Goal: Information Seeking & Learning: Learn about a topic

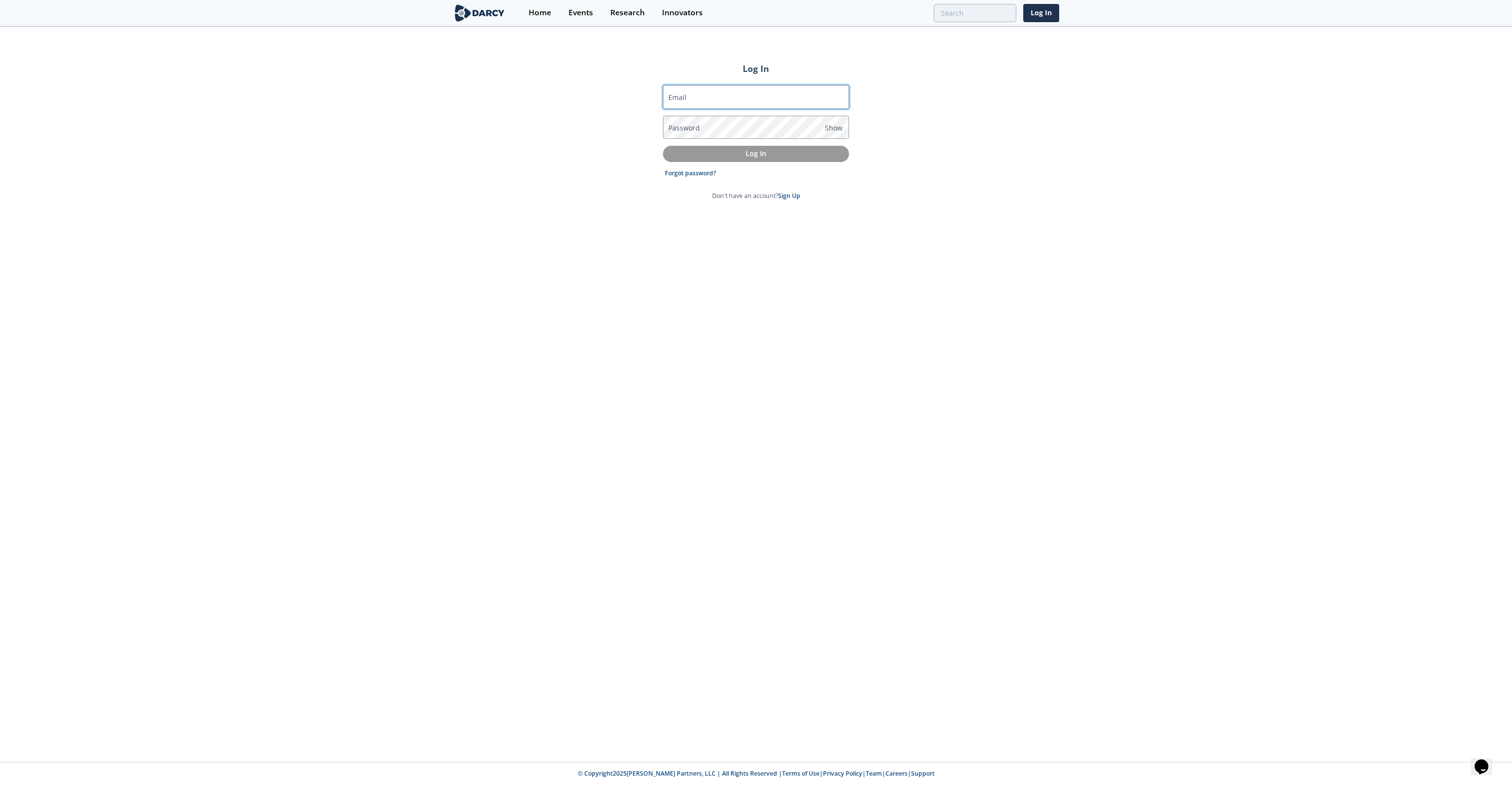
type input "alex.biholar@dvn.com"
click at [823, 147] on button "Log In" at bounding box center [756, 153] width 186 height 16
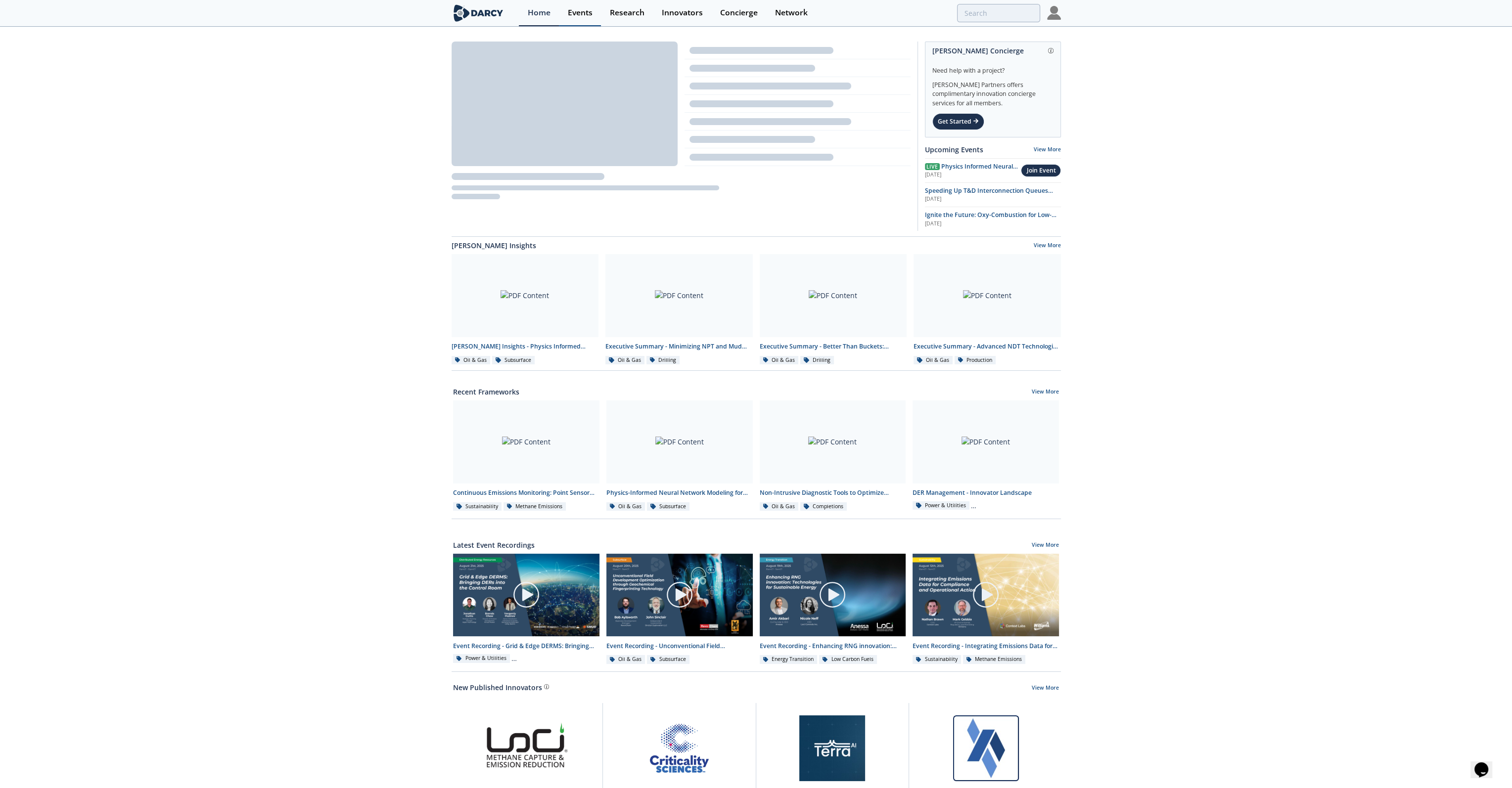
click at [579, 11] on div "Events" at bounding box center [580, 13] width 24 height 8
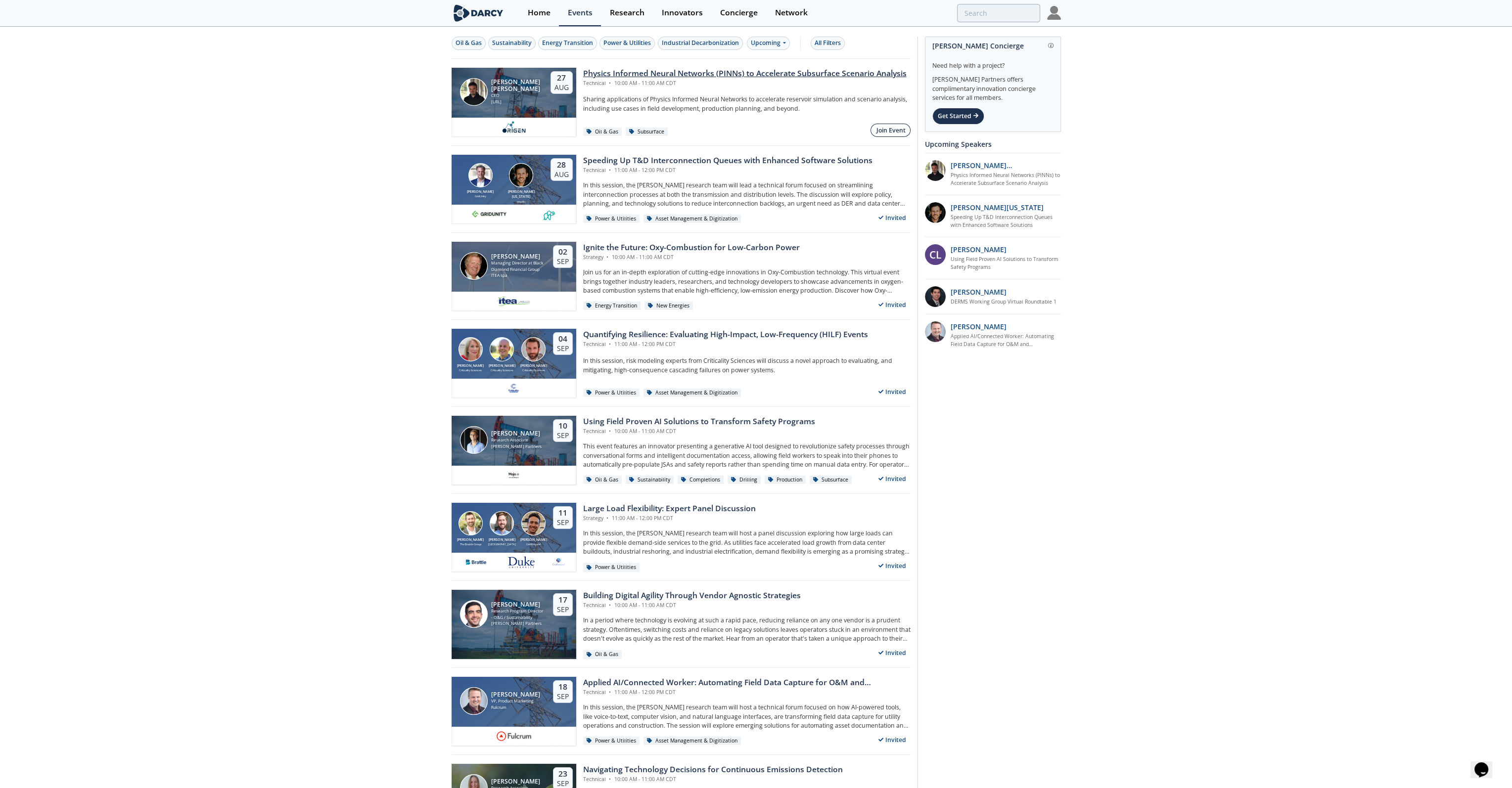
click at [881, 129] on div "Join Event" at bounding box center [890, 130] width 29 height 9
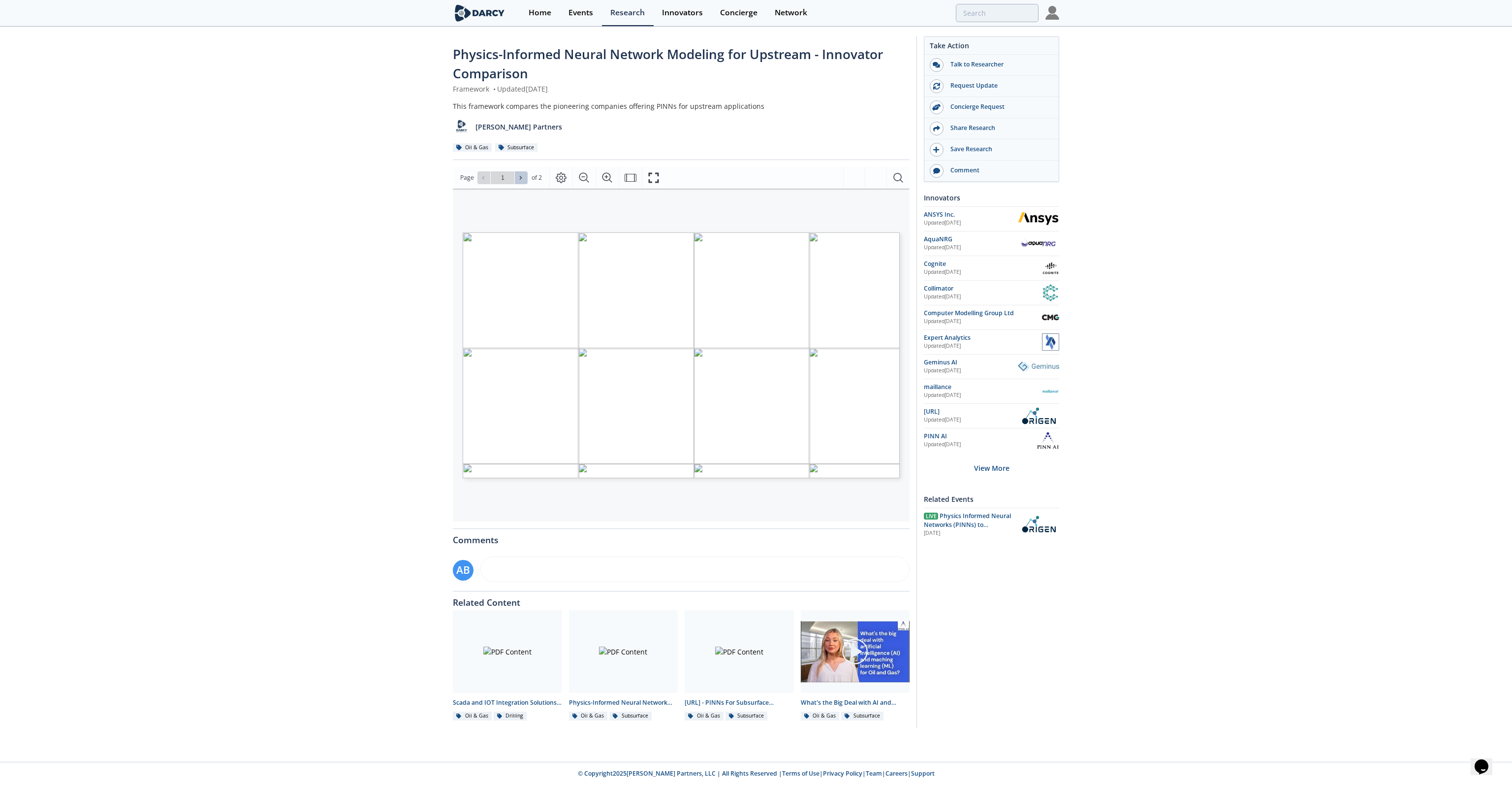
click at [522, 178] on icon at bounding box center [521, 178] width 6 height 6
click at [482, 177] on icon at bounding box center [483, 178] width 2 height 4
click at [632, 337] on span "Page 1" at bounding box center [1165, 690] width 1399 height 726
click at [521, 178] on icon at bounding box center [521, 178] width 6 height 6
click at [481, 179] on icon at bounding box center [483, 178] width 6 height 6
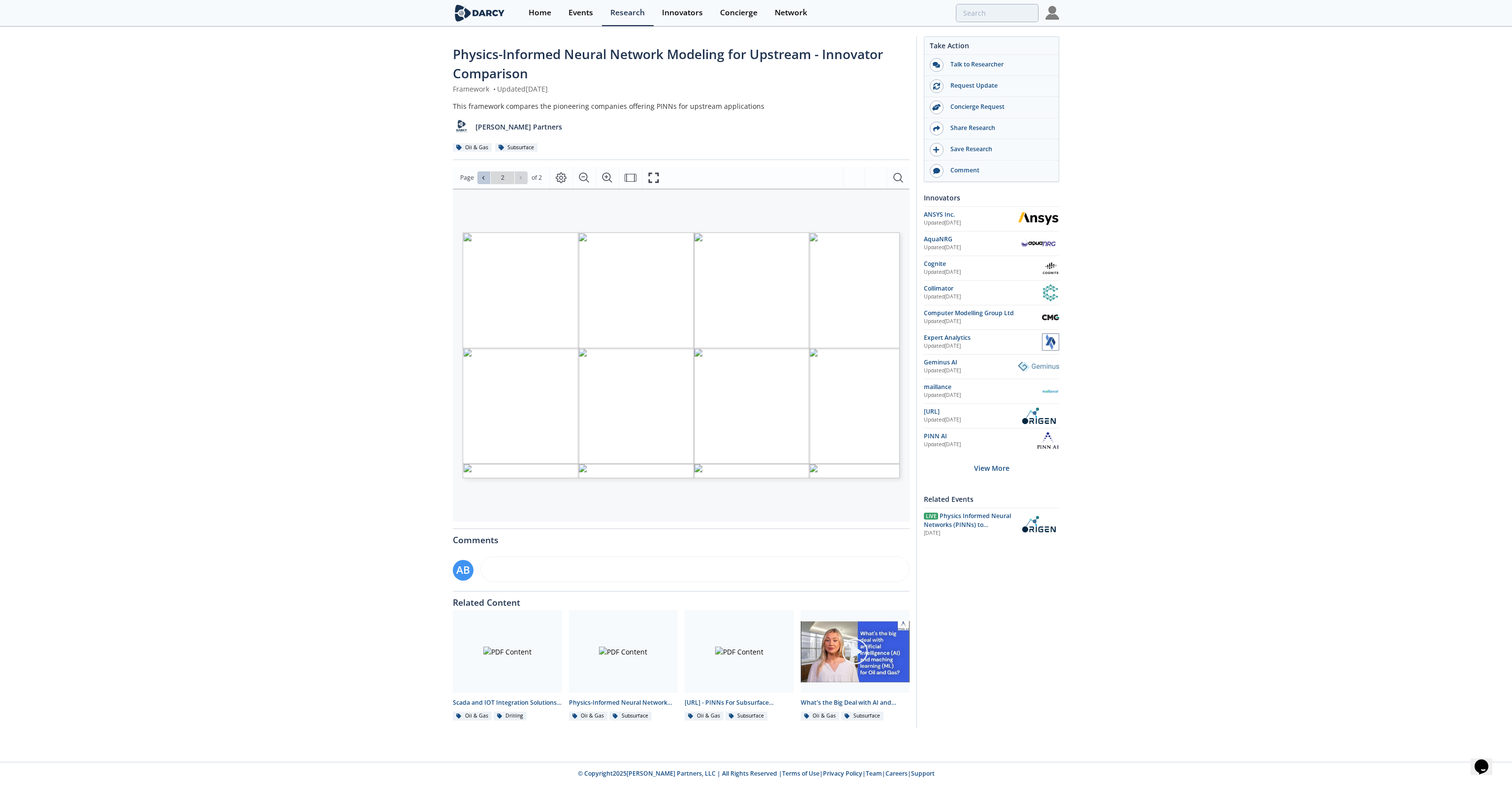
type input "1"
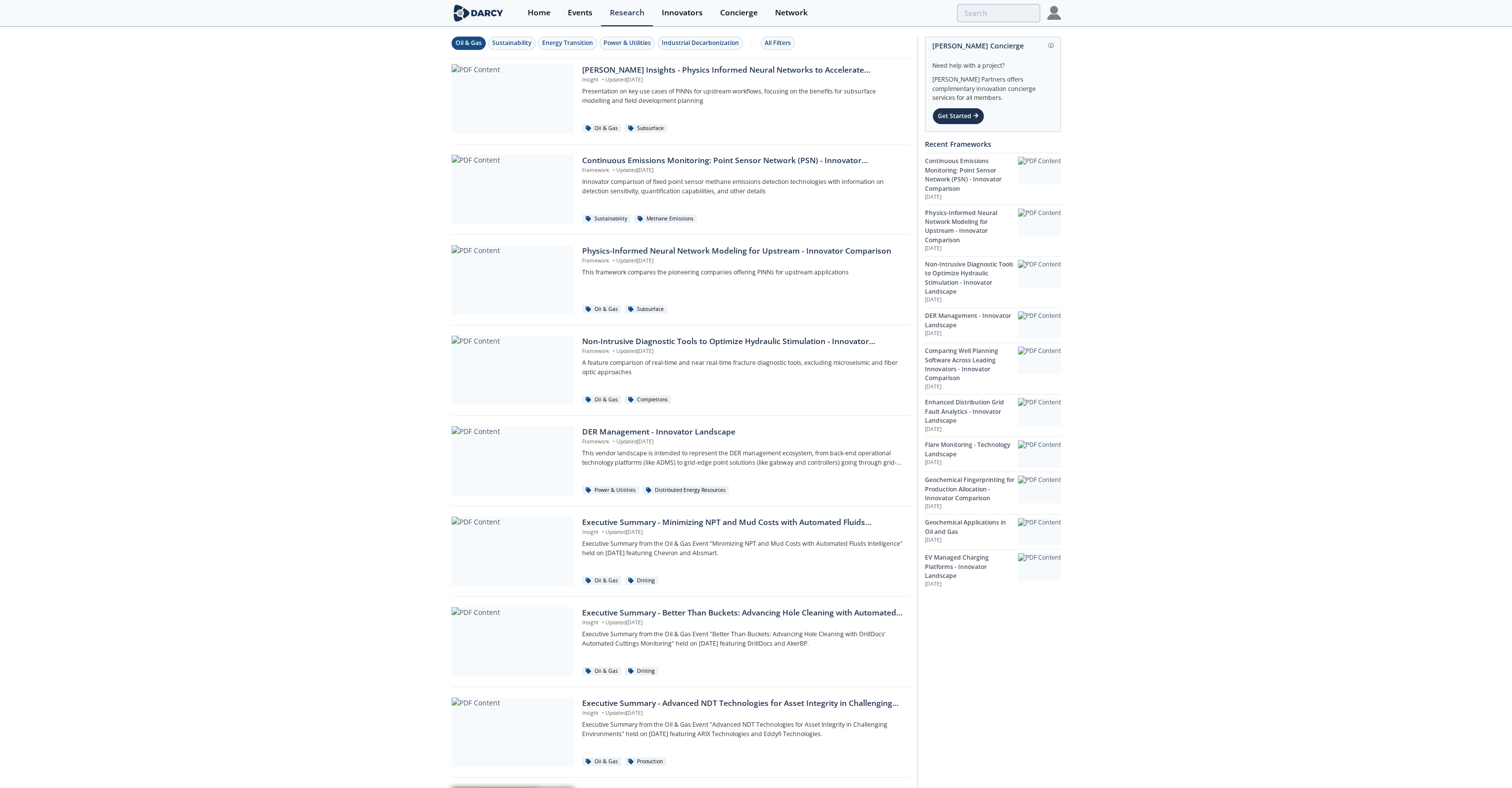
click at [476, 48] on button "Oil & Gas" at bounding box center [468, 44] width 34 height 14
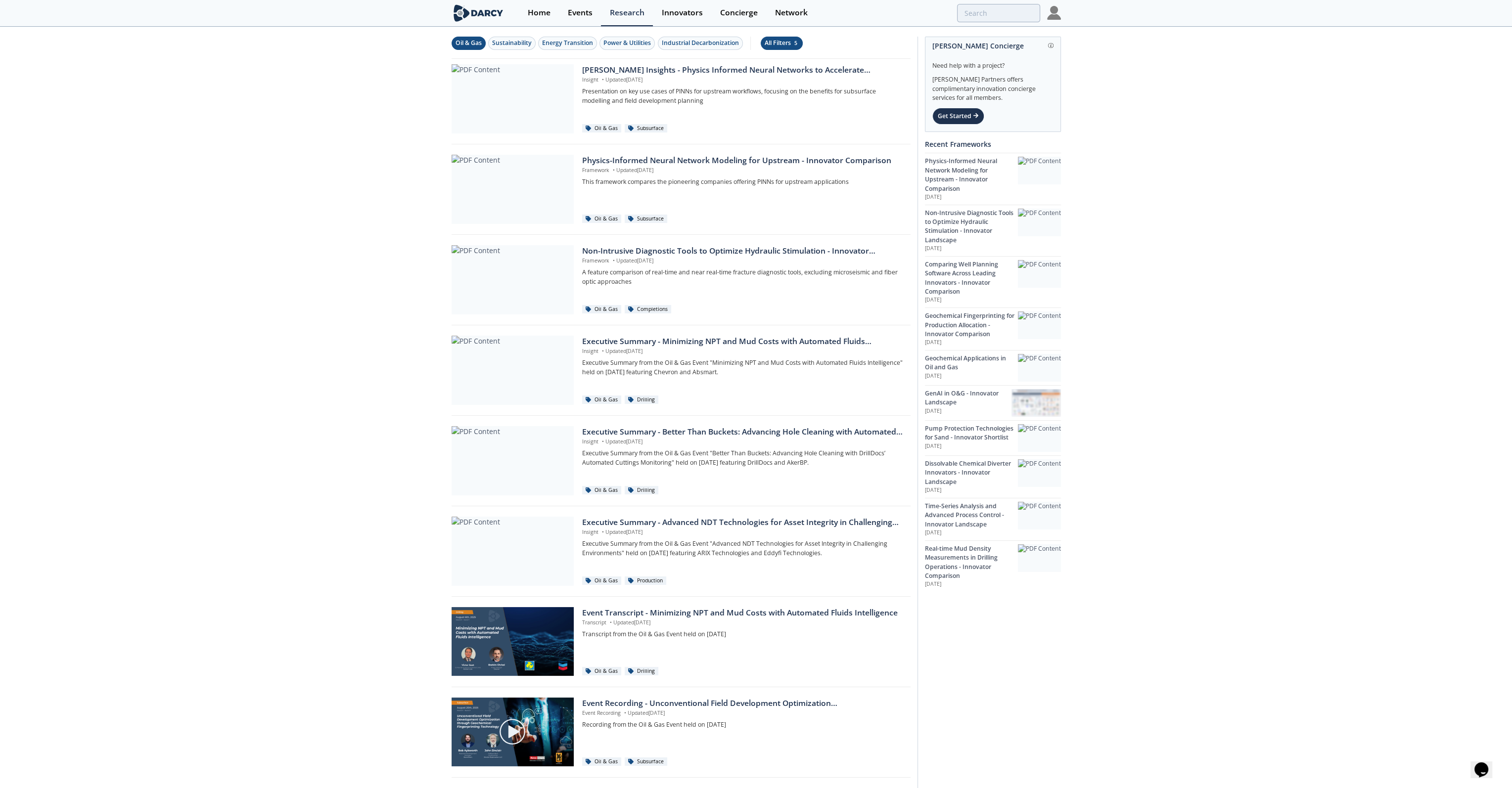
click at [785, 40] on div "All Filters 5" at bounding box center [781, 43] width 34 height 9
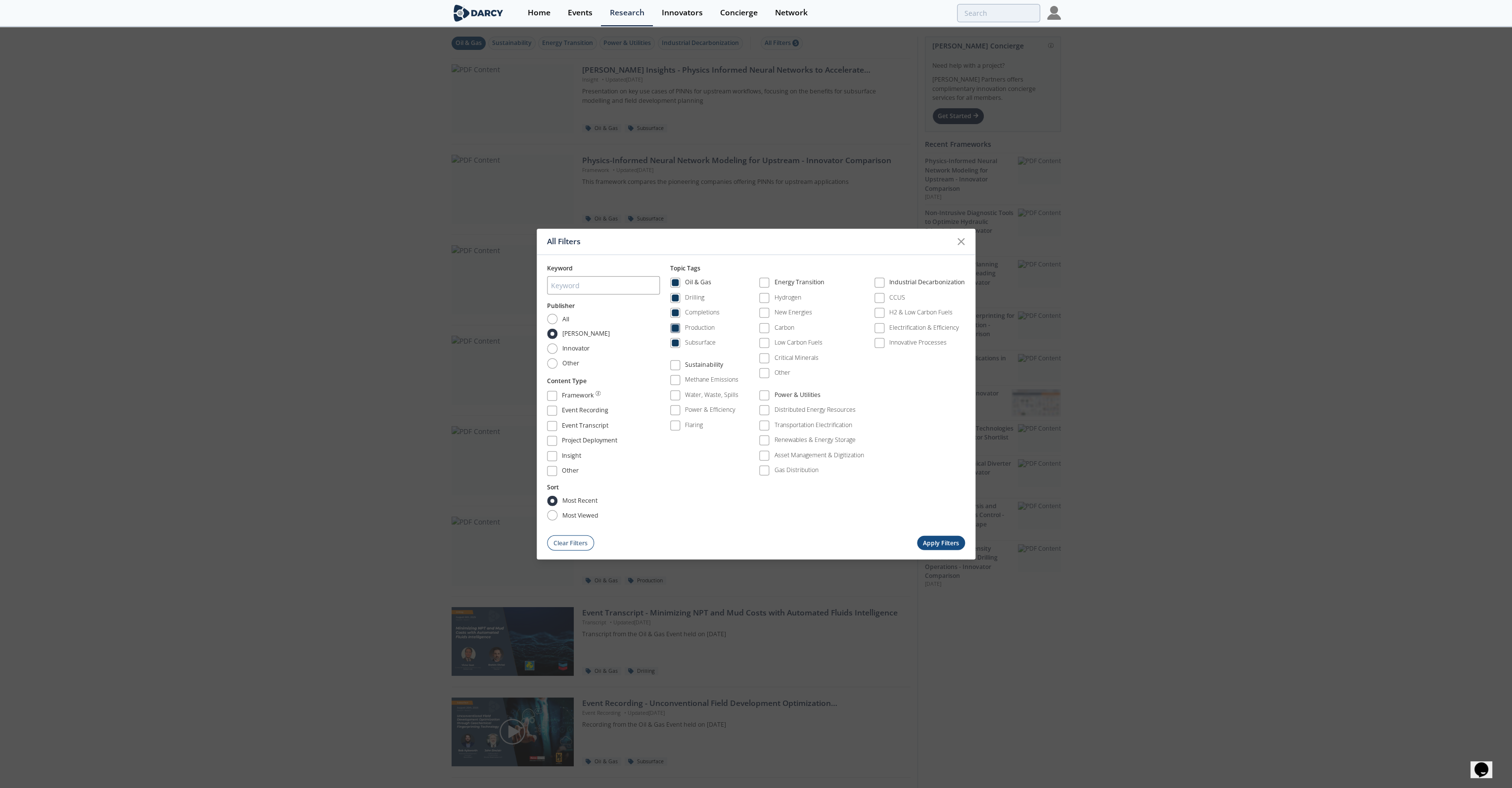
click at [675, 327] on span at bounding box center [674, 327] width 7 height 7
click at [678, 313] on span at bounding box center [674, 313] width 7 height 7
click at [678, 302] on span at bounding box center [674, 297] width 7 height 7
click at [935, 539] on button "Apply Filters" at bounding box center [941, 543] width 49 height 15
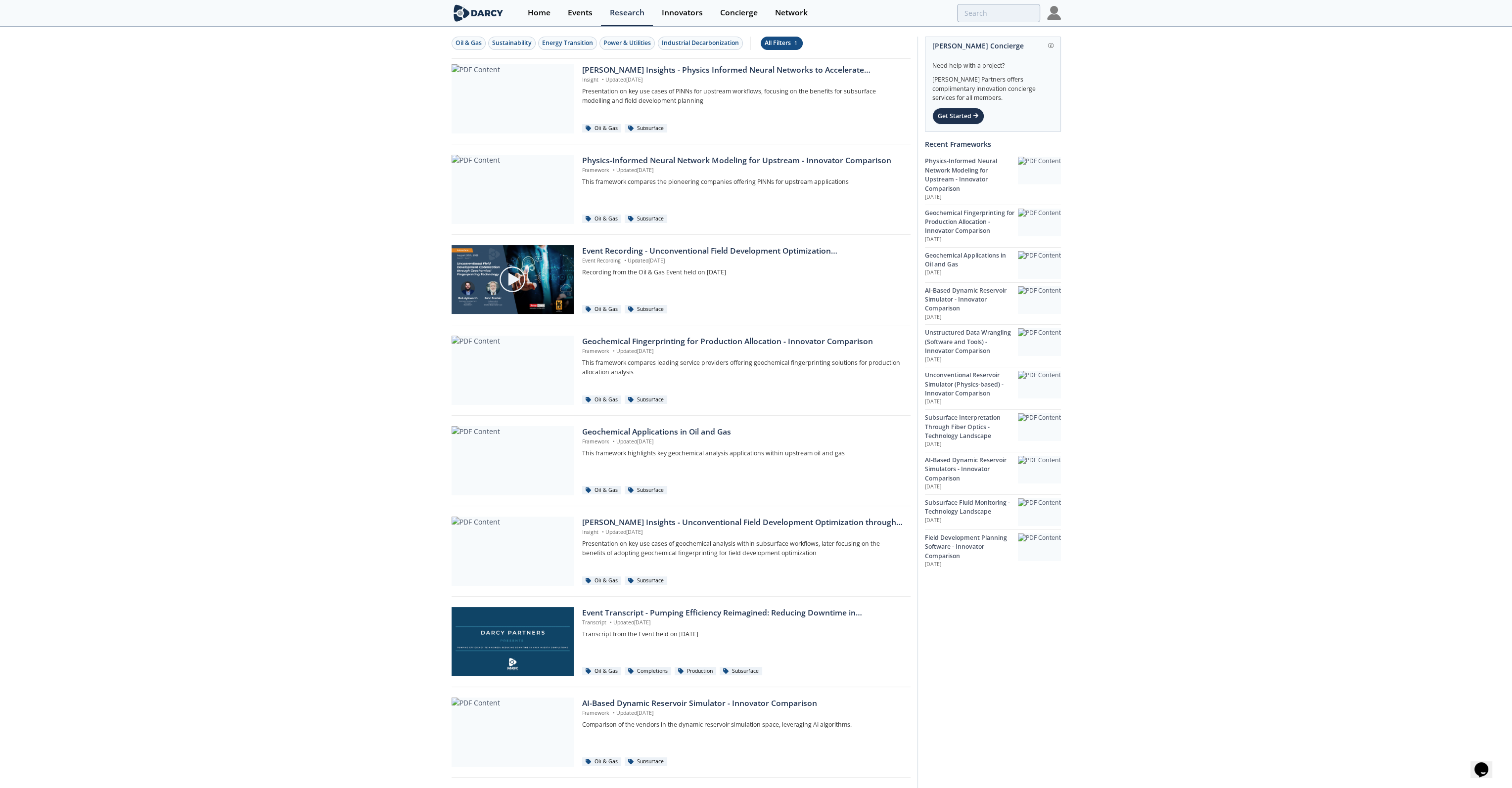
click at [785, 42] on div "All Filters 1" at bounding box center [781, 43] width 34 height 9
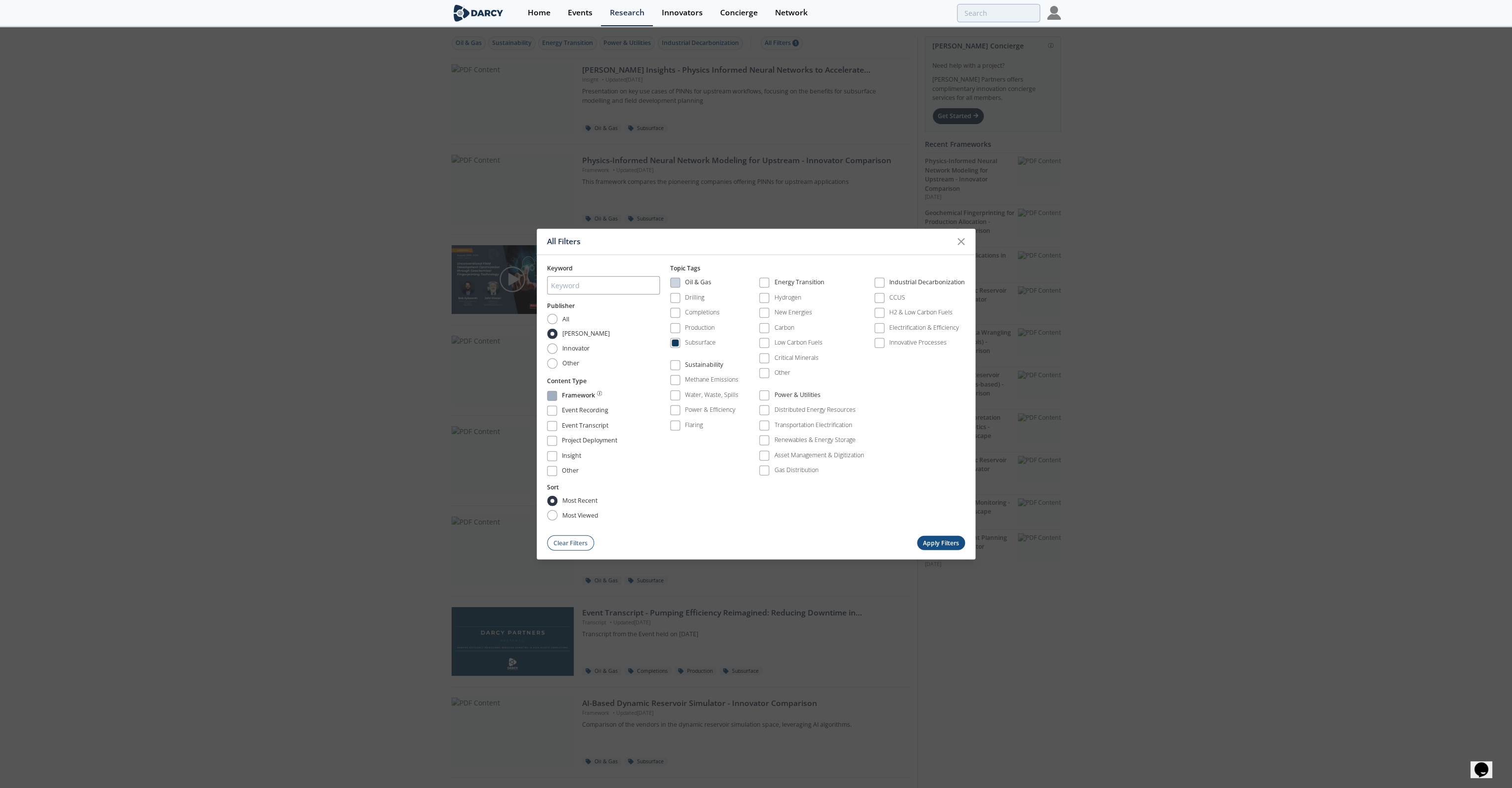
click at [576, 394] on div "Framework" at bounding box center [579, 396] width 33 height 12
click at [566, 456] on div "Insight" at bounding box center [572, 457] width 20 height 12
click at [945, 540] on button "Apply Filters" at bounding box center [941, 543] width 49 height 15
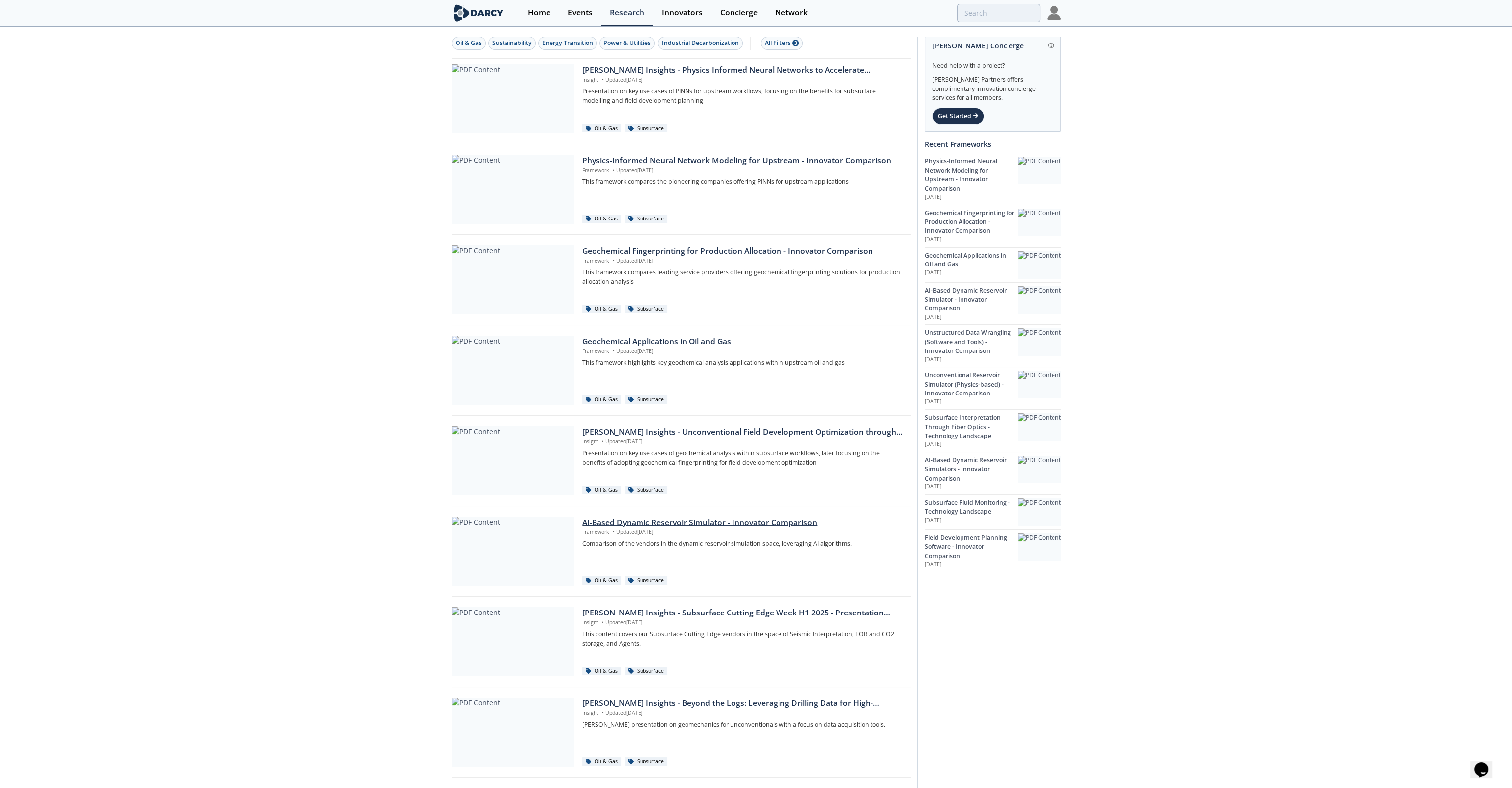
click at [542, 552] on div at bounding box center [511, 550] width 122 height 69
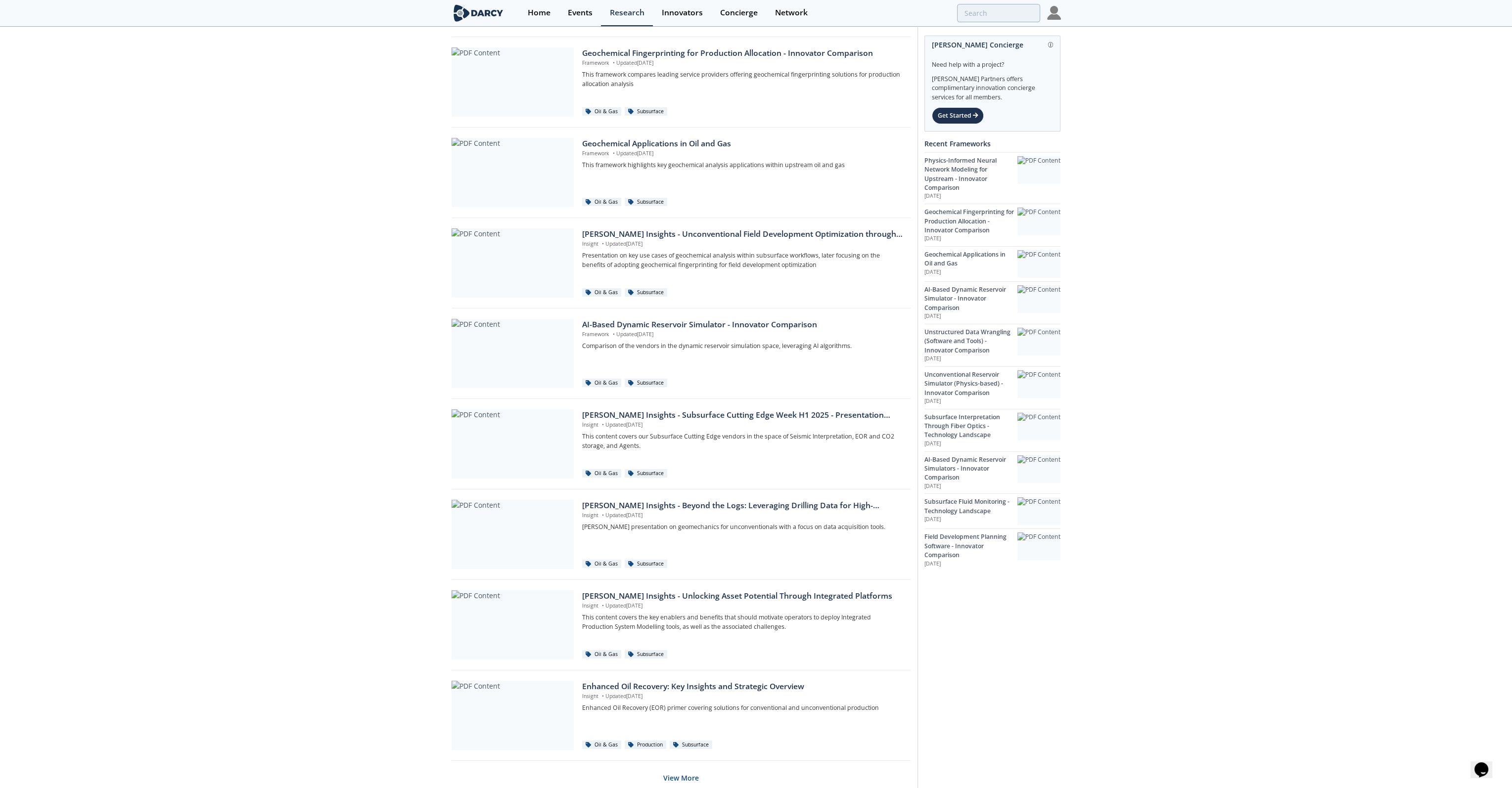
scroll to position [236, 0]
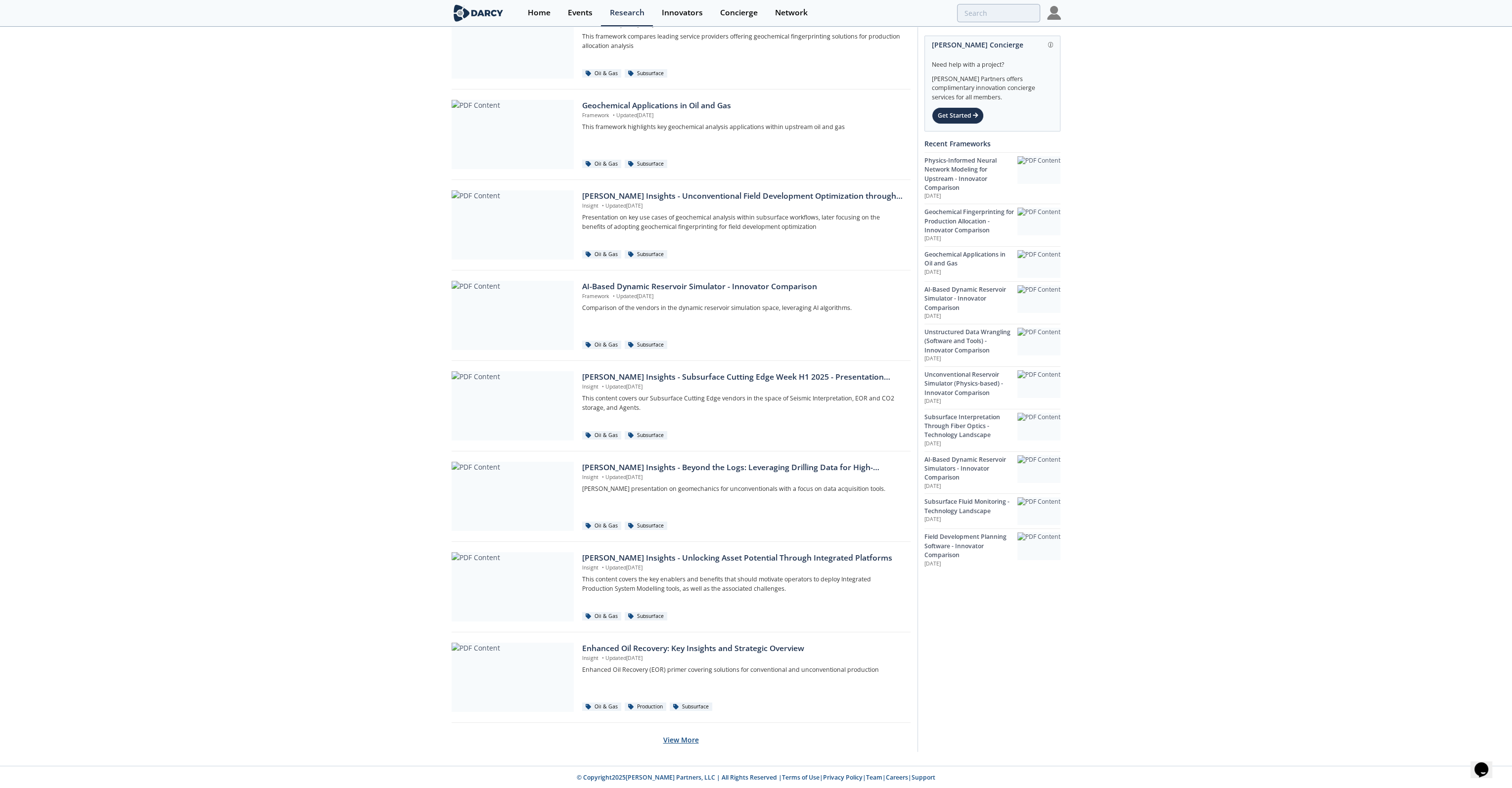
click at [680, 738] on button "View More" at bounding box center [681, 739] width 36 height 24
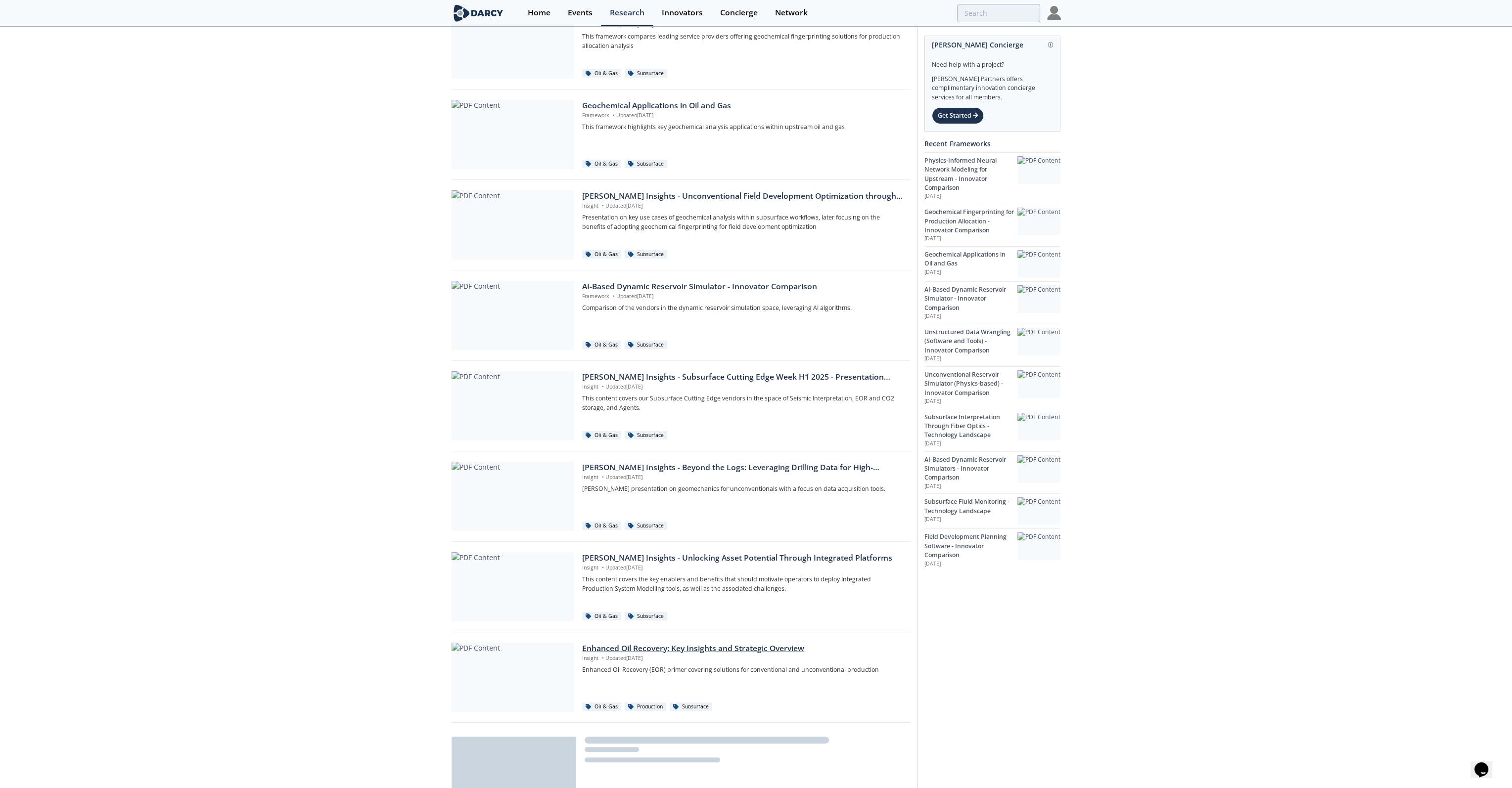
scroll to position [285, 0]
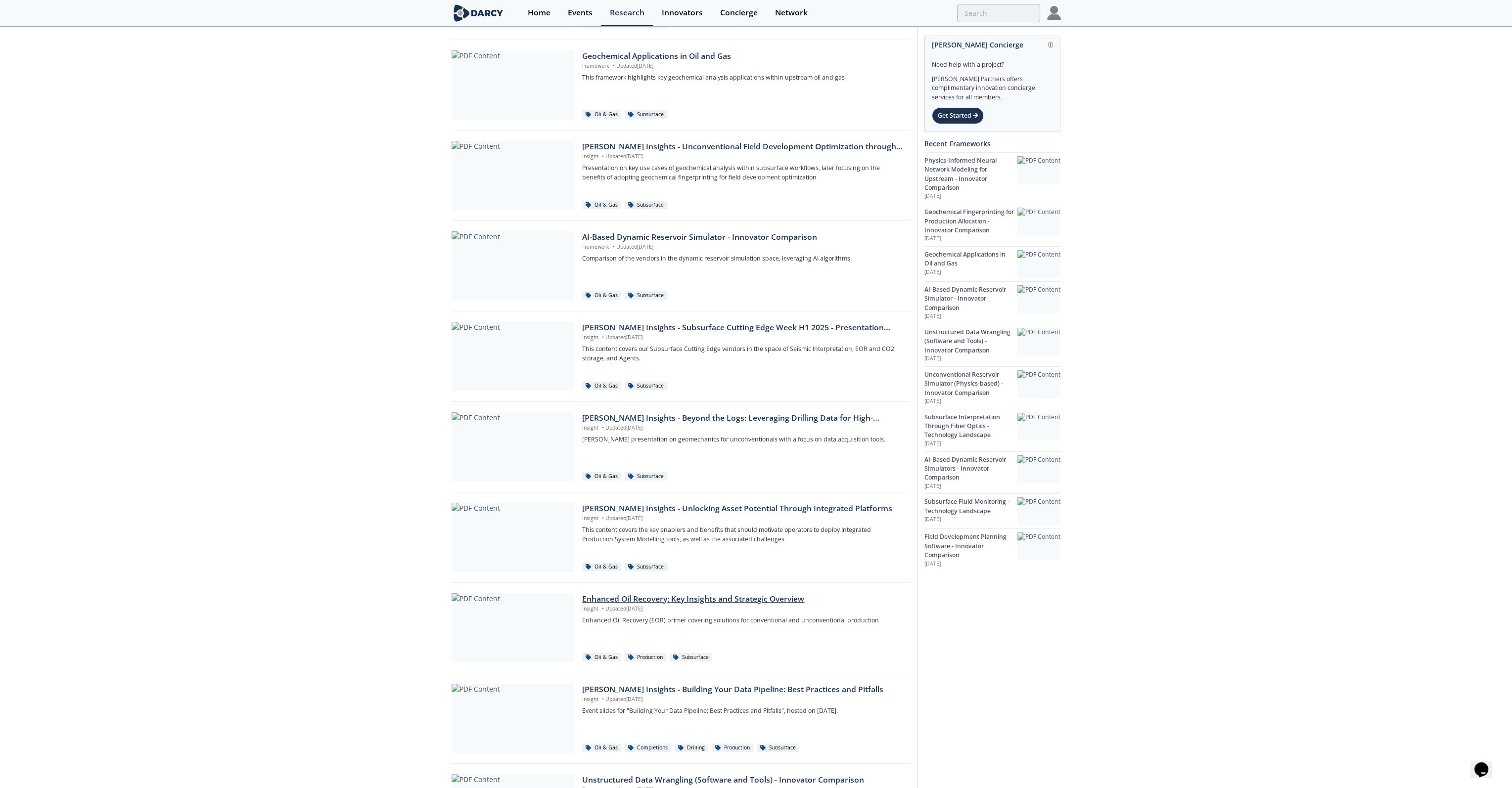
click at [708, 595] on div "Enhanced Oil Recovery: Key Insights and Strategic Overview" at bounding box center [741, 599] width 321 height 12
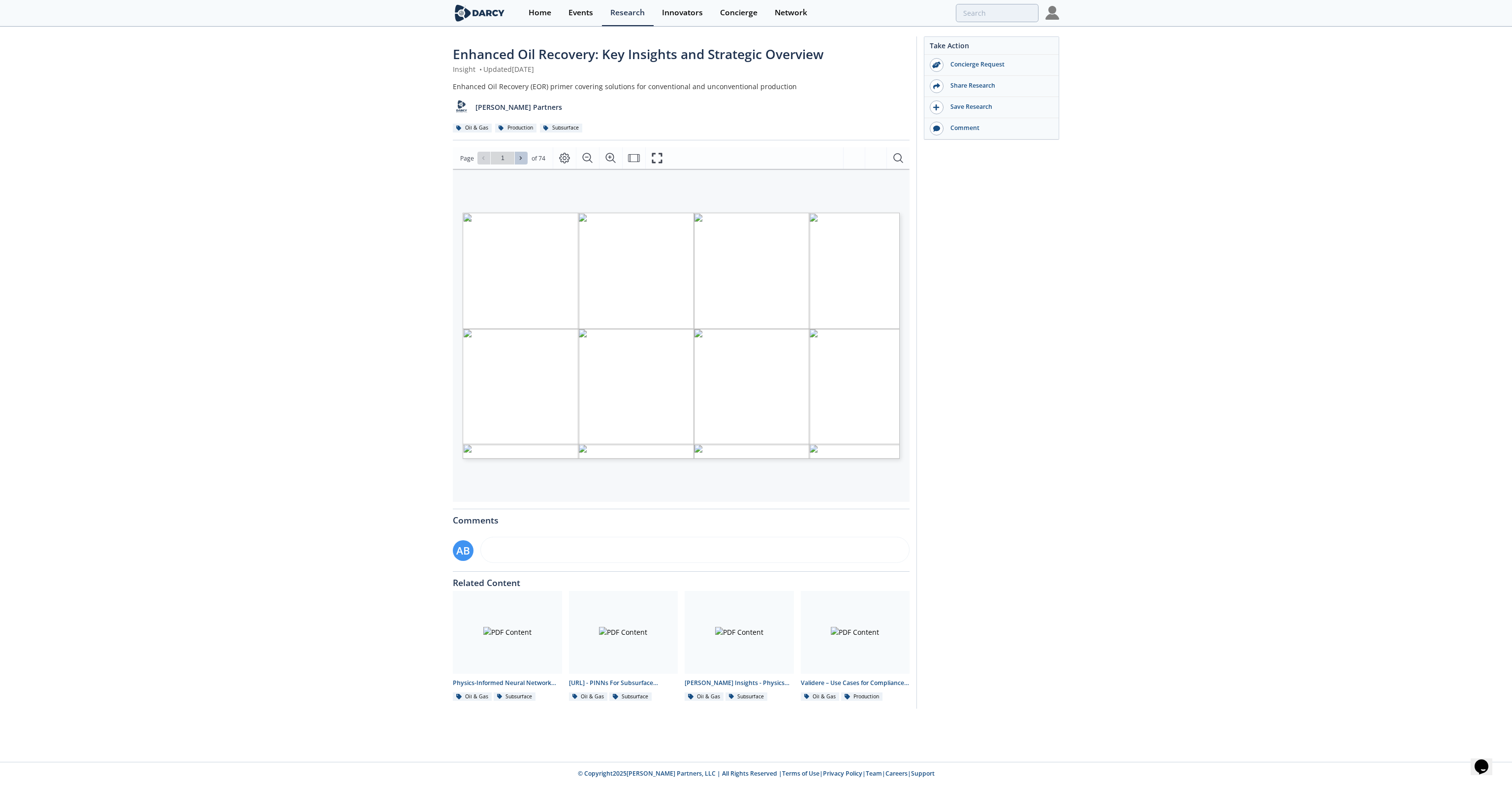
click at [521, 156] on icon at bounding box center [521, 158] width 6 height 6
type input "2"
click at [521, 156] on icon at bounding box center [521, 158] width 6 height 6
type input "3"
click at [521, 156] on icon at bounding box center [521, 158] width 6 height 6
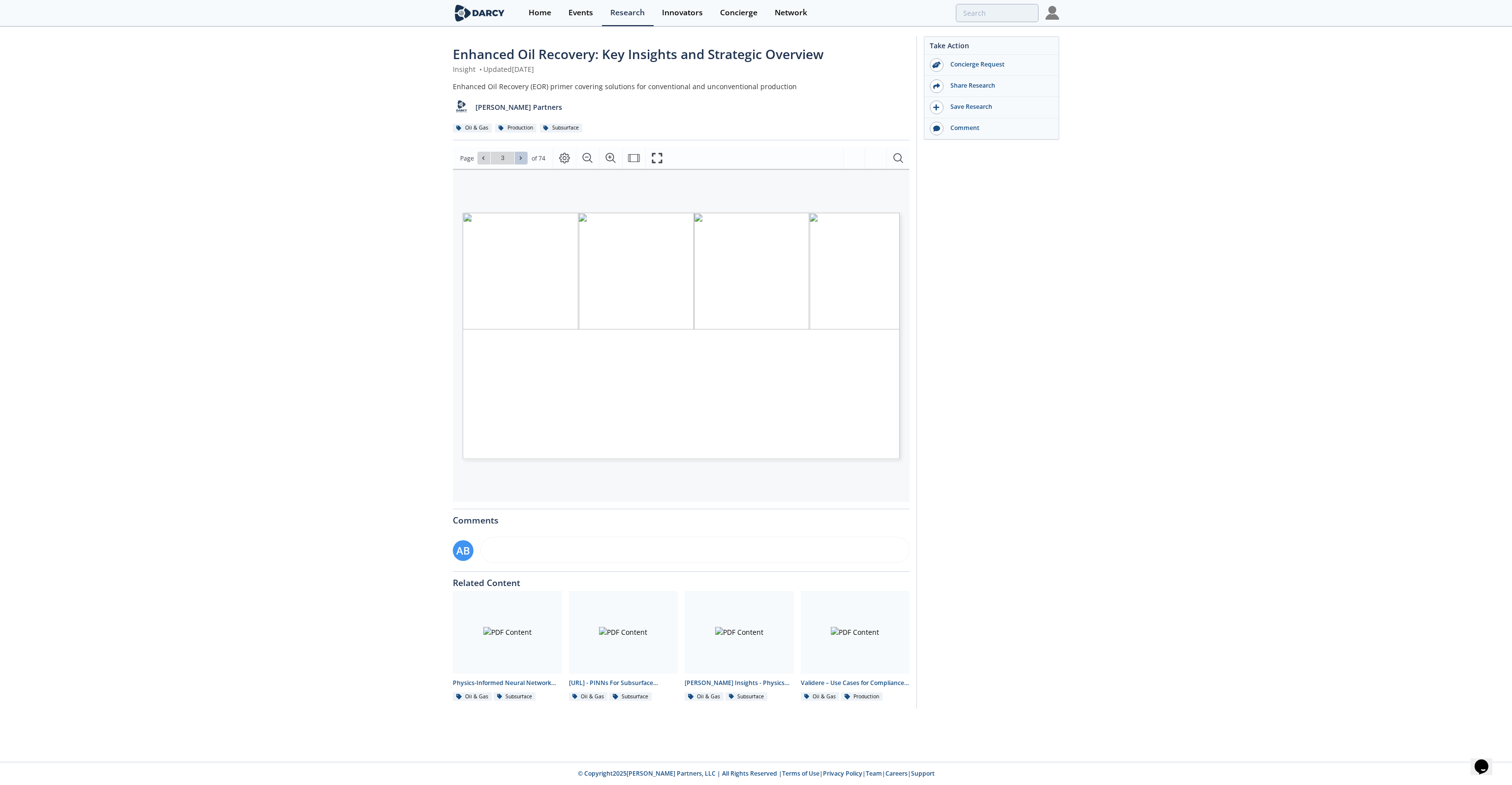
type input "4"
click at [521, 156] on icon at bounding box center [521, 158] width 6 height 6
type input "5"
click at [521, 156] on icon at bounding box center [521, 158] width 6 height 6
type input "6"
